Goal: Information Seeking & Learning: Find specific fact

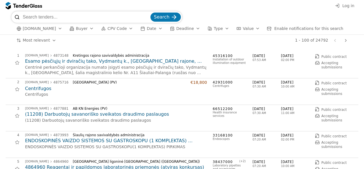
click at [126, 18] on input "search" at bounding box center [86, 16] width 127 height 11
type input "didmaisiai"
click at [151, 13] on button "Search" at bounding box center [166, 17] width 30 height 9
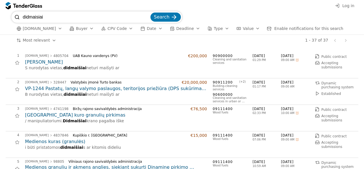
click at [61, 18] on input "didmaisiai" at bounding box center [86, 16] width 127 height 11
type input "d"
type input "maisai"
click at [151, 13] on button "Search" at bounding box center [166, 17] width 30 height 9
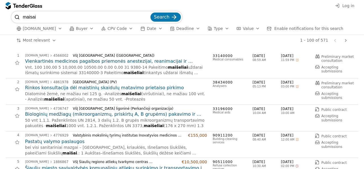
click at [50, 15] on input "maisai" at bounding box center [86, 16] width 127 height 11
type input "m"
type input "polipropileno"
click at [151, 13] on button "Search" at bounding box center [166, 17] width 30 height 9
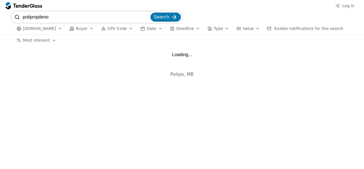
drag, startPoint x: 50, startPoint y: 15, endPoint x: 78, endPoint y: 71, distance: 62.9
click at [78, 71] on div "polipropileno Search [DOMAIN_NAME] Buyer CPV Code Date Deadline Type Value Enab…" at bounding box center [182, 89] width 364 height 157
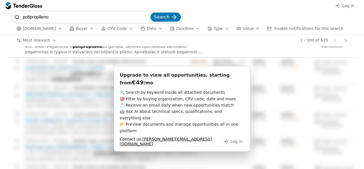
scroll to position [392, 0]
